Goal: Task Accomplishment & Management: Complete application form

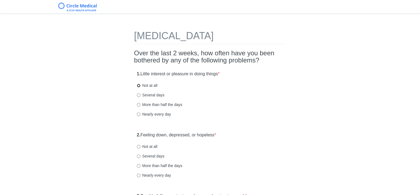
click at [138, 84] on input "Not at all" at bounding box center [139, 86] width 4 height 4
radio input "true"
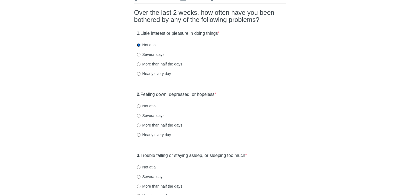
scroll to position [55, 0]
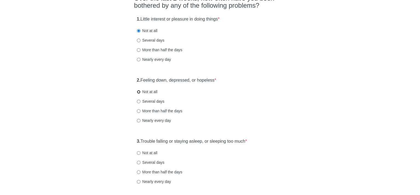
click at [138, 91] on input "Not at all" at bounding box center [139, 92] width 4 height 4
radio input "true"
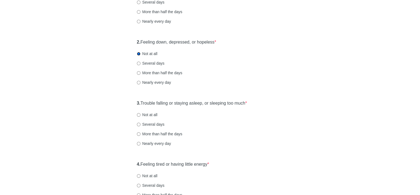
scroll to position [109, 0]
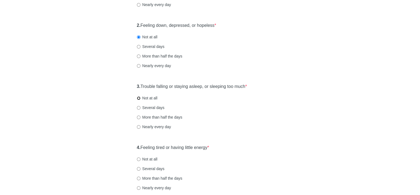
click at [138, 97] on input "Not at all" at bounding box center [139, 98] width 4 height 4
radio input "true"
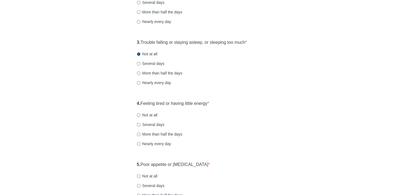
scroll to position [164, 0]
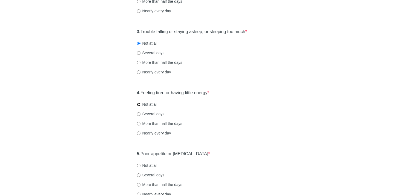
click at [138, 104] on input "Not at all" at bounding box center [139, 105] width 4 height 4
radio input "true"
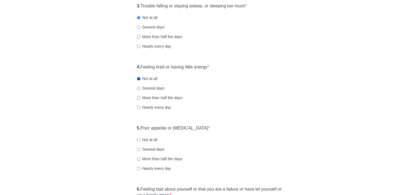
scroll to position [219, 0]
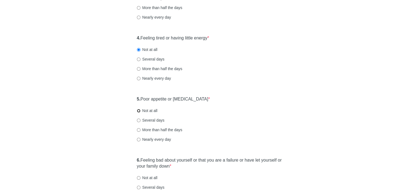
click at [138, 111] on input "Not at all" at bounding box center [139, 111] width 4 height 4
radio input "true"
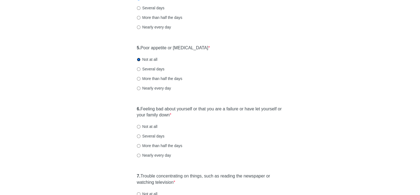
scroll to position [274, 0]
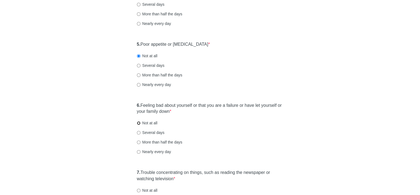
click at [139, 122] on input "Not at all" at bounding box center [139, 123] width 4 height 4
radio input "true"
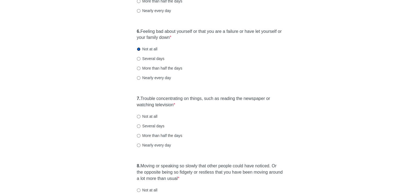
scroll to position [356, 0]
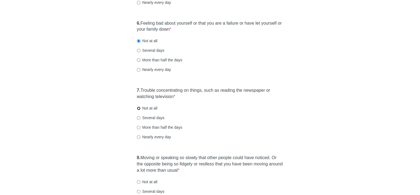
click at [138, 108] on input "Not at all" at bounding box center [139, 108] width 4 height 4
radio input "true"
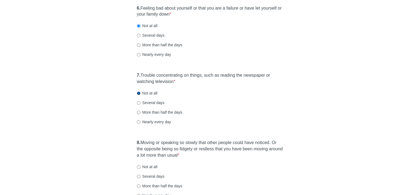
scroll to position [410, 0]
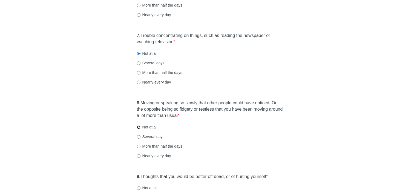
click at [138, 126] on input "Not at all" at bounding box center [139, 127] width 4 height 4
radio input "true"
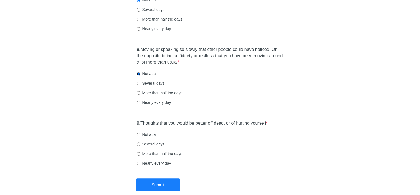
scroll to position [465, 0]
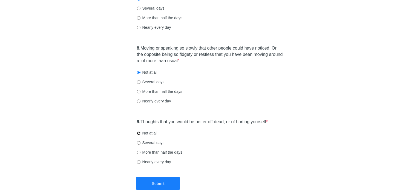
click at [138, 133] on input "Not at all" at bounding box center [139, 133] width 4 height 4
radio input "true"
click at [167, 181] on button "Submit" at bounding box center [158, 183] width 44 height 13
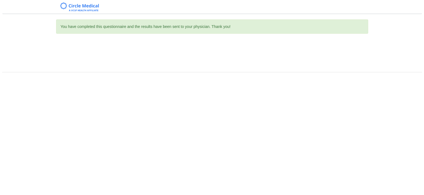
scroll to position [0, 0]
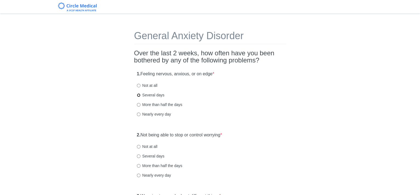
click at [138, 95] on input "Several days" at bounding box center [139, 95] width 4 height 4
radio input "true"
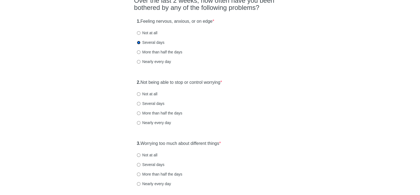
scroll to position [55, 0]
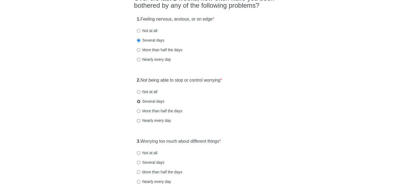
click at [139, 101] on input "Several days" at bounding box center [139, 102] width 4 height 4
radio input "true"
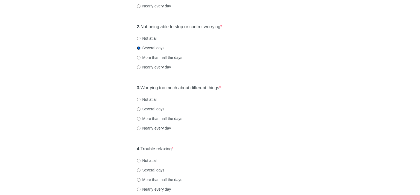
scroll to position [109, 0]
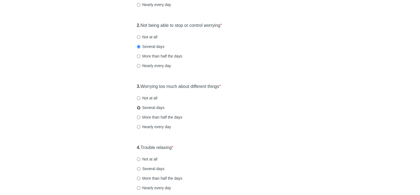
click at [137, 108] on input "Several days" at bounding box center [139, 108] width 4 height 4
radio input "true"
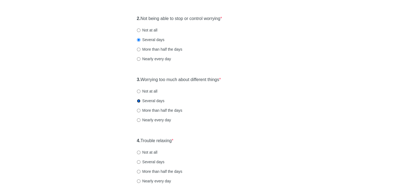
scroll to position [164, 0]
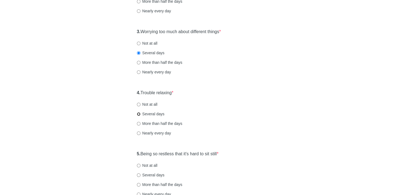
click at [138, 114] on input "Several days" at bounding box center [139, 114] width 4 height 4
radio input "true"
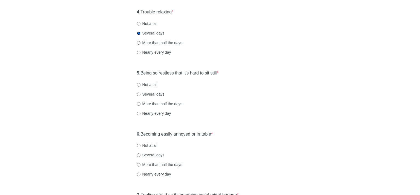
scroll to position [246, 0]
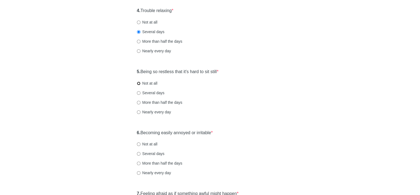
click at [138, 83] on input "Not at all" at bounding box center [139, 84] width 4 height 4
radio input "true"
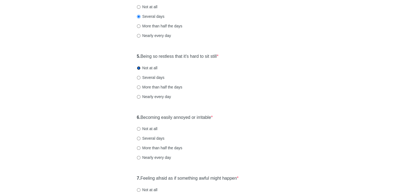
scroll to position [301, 0]
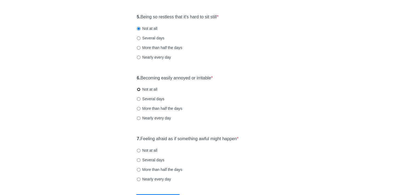
click at [138, 89] on input "Not at all" at bounding box center [139, 90] width 4 height 4
radio input "true"
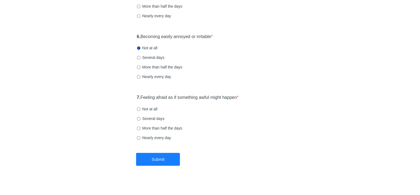
scroll to position [346, 0]
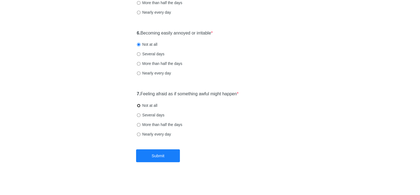
click at [138, 105] on input "Not at all" at bounding box center [139, 106] width 4 height 4
radio input "true"
click at [164, 153] on button "Submit" at bounding box center [158, 155] width 44 height 13
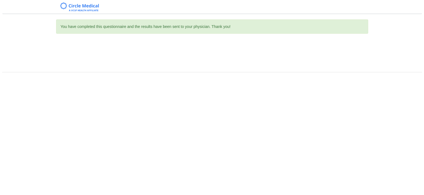
scroll to position [0, 0]
